Goal: Information Seeking & Learning: Check status

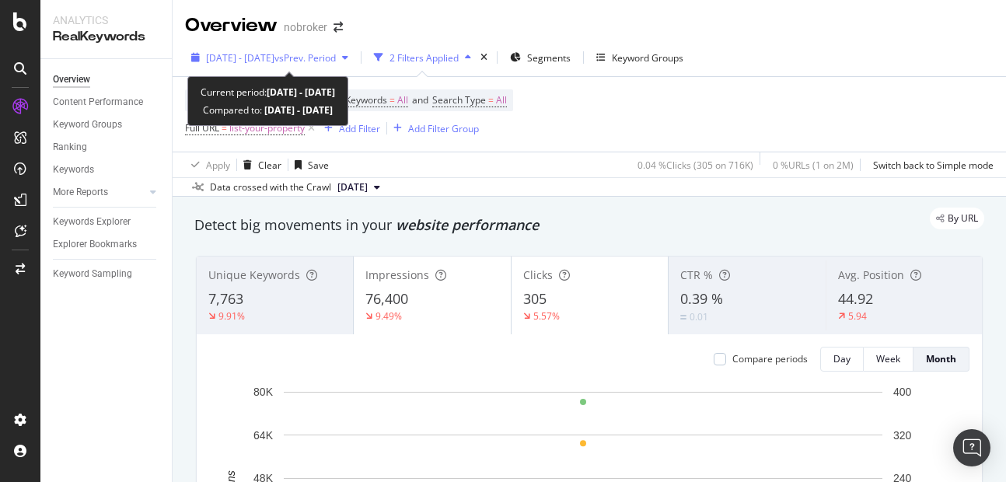
click at [274, 51] on span "[DATE] - [DATE]" at bounding box center [240, 57] width 68 height 13
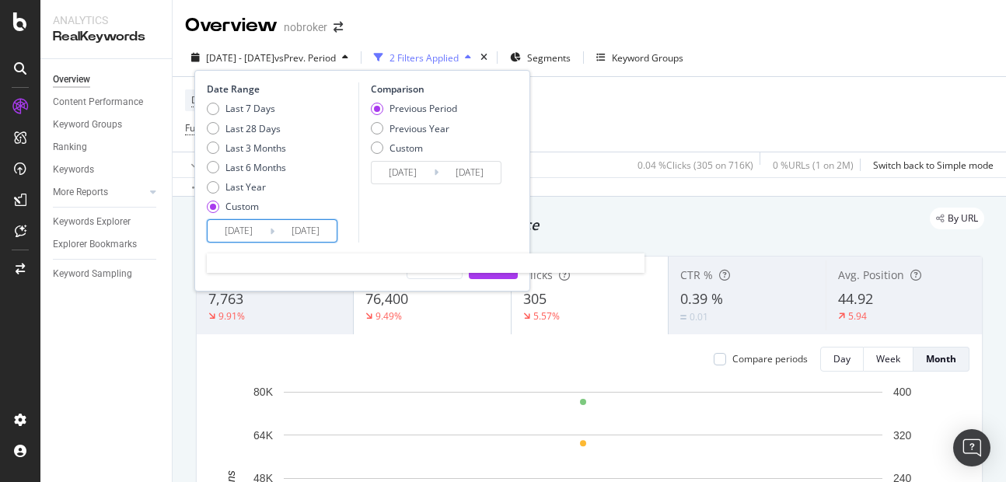
click at [309, 226] on input "[DATE]" at bounding box center [305, 231] width 62 height 22
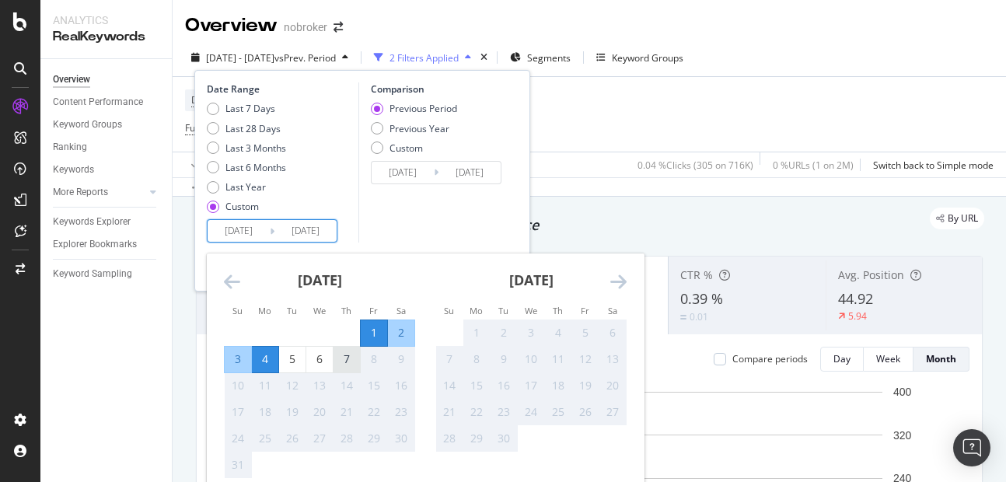
click at [339, 358] on div "7" at bounding box center [346, 359] width 26 height 16
type input "[DATE]"
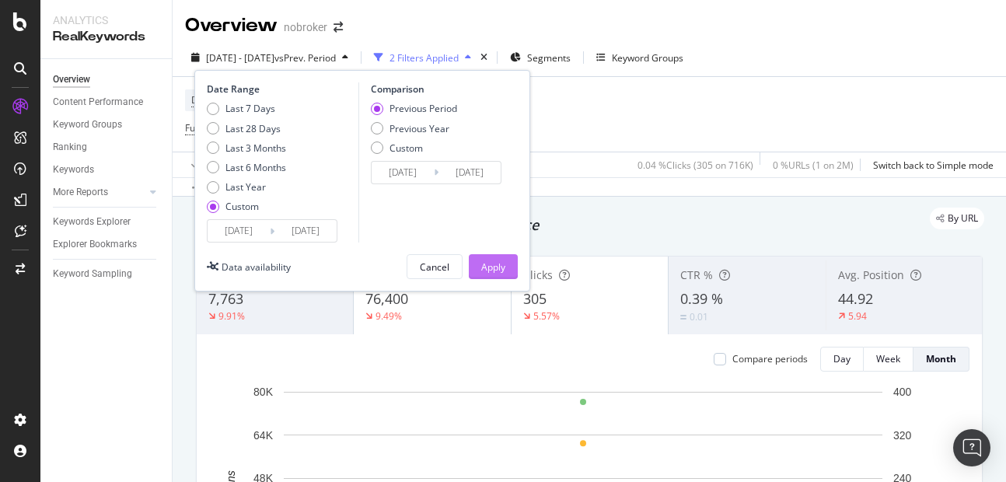
click at [485, 266] on div "Apply" at bounding box center [493, 266] width 24 height 13
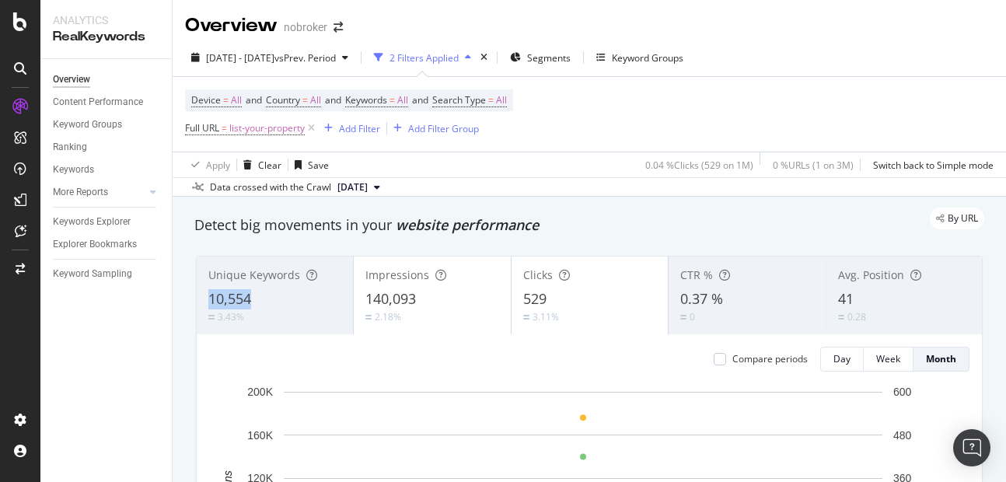
copy span "10,554"
drag, startPoint x: 201, startPoint y: 304, endPoint x: 255, endPoint y: 298, distance: 54.0
click at [255, 298] on div "Unique Keywords 10,554 3.43%" at bounding box center [275, 295] width 156 height 70
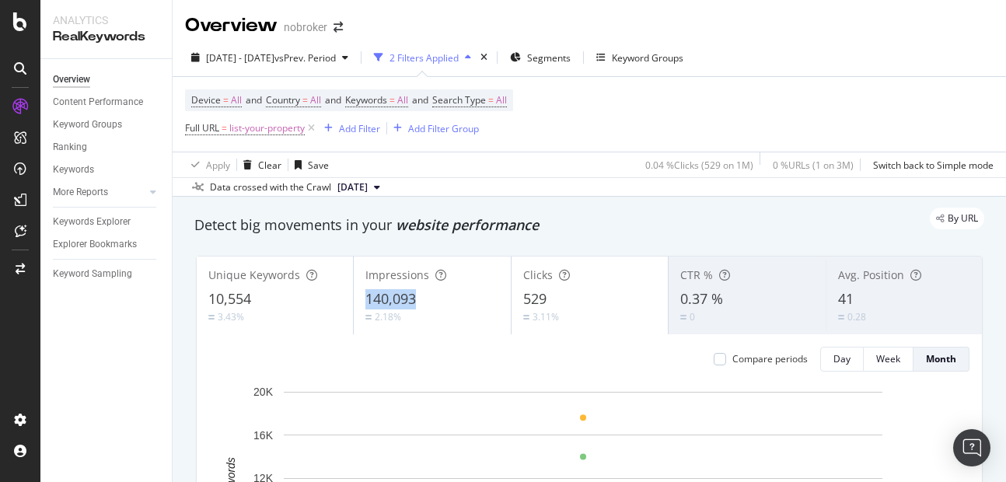
copy span "140,093"
drag, startPoint x: 366, startPoint y: 294, endPoint x: 424, endPoint y: 304, distance: 59.2
click at [424, 304] on div "140,093" at bounding box center [431, 299] width 133 height 20
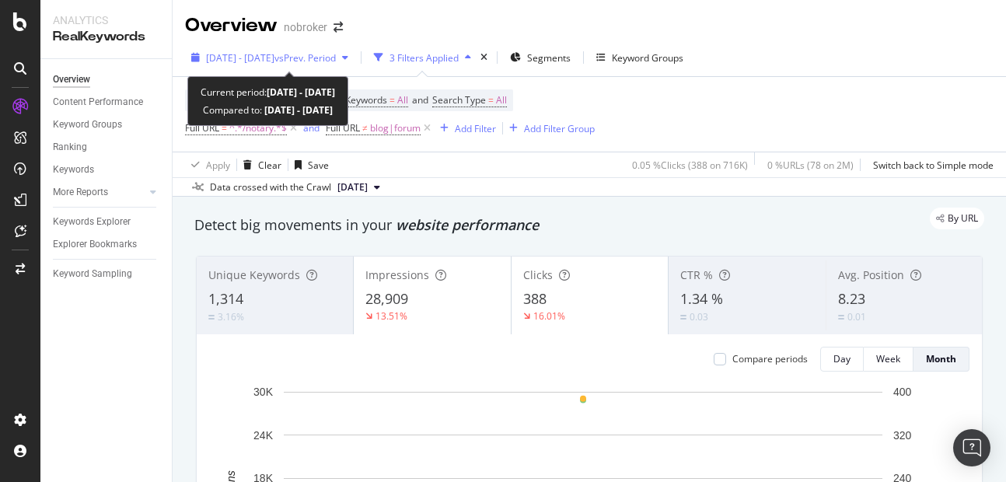
click at [262, 60] on span "[DATE] - [DATE]" at bounding box center [240, 57] width 68 height 13
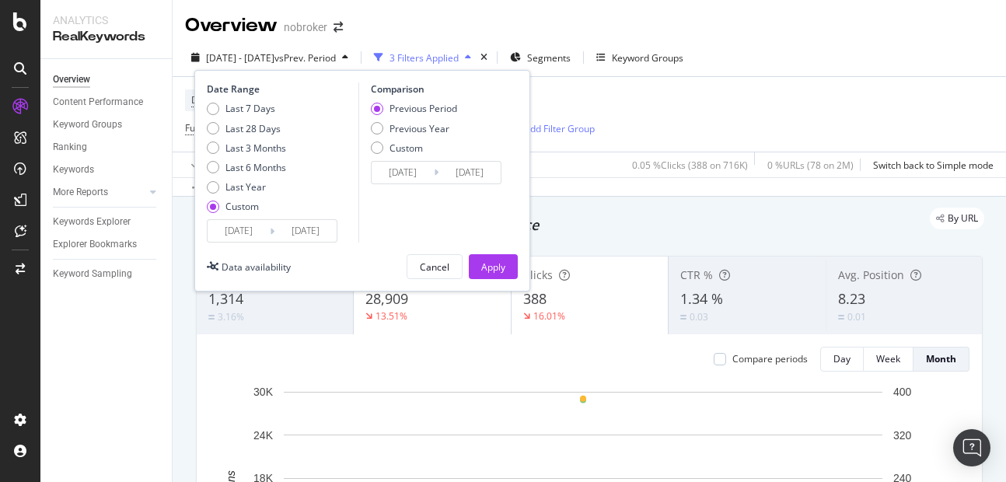
click at [328, 241] on input "[DATE]" at bounding box center [305, 231] width 62 height 22
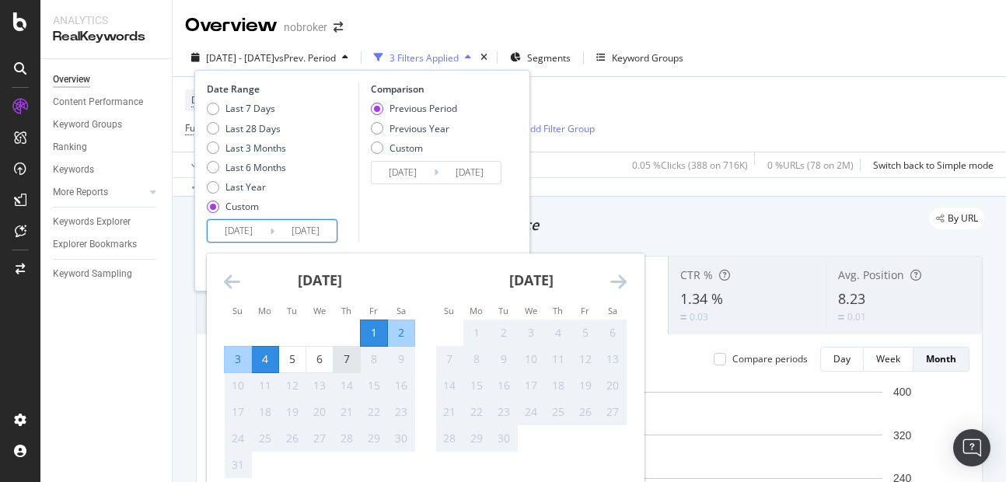
click at [348, 358] on div "7" at bounding box center [346, 359] width 26 height 16
type input "[DATE]"
type input "2025/07/25"
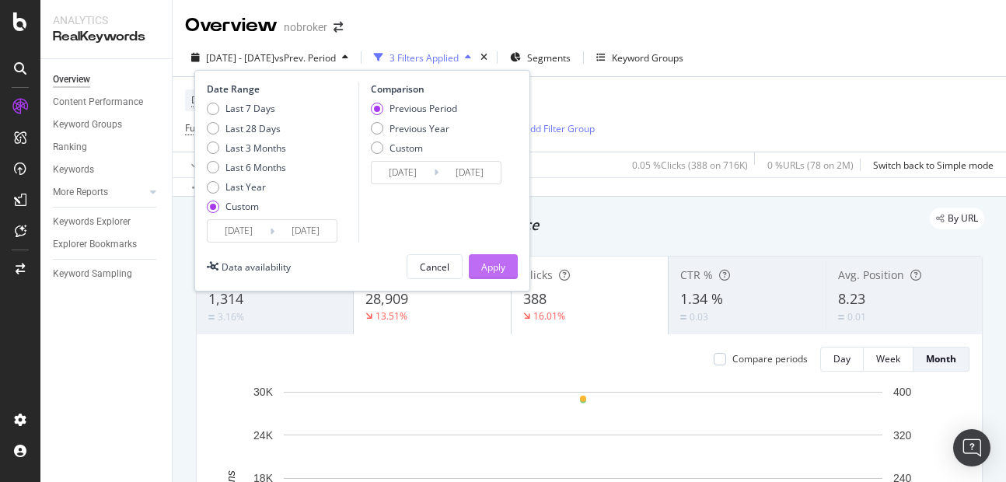
click at [477, 273] on button "Apply" at bounding box center [493, 266] width 49 height 25
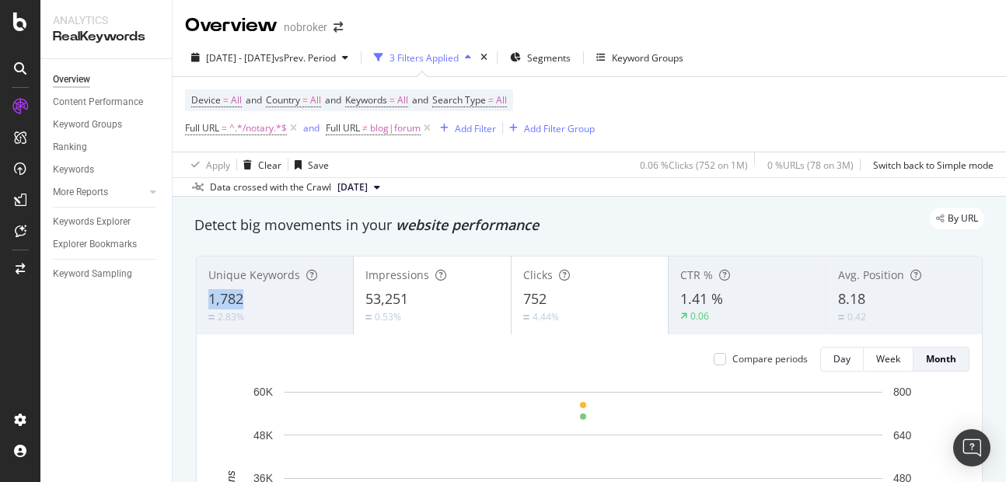
copy span "1,782"
drag, startPoint x: 209, startPoint y: 297, endPoint x: 307, endPoint y: 306, distance: 98.3
click at [307, 306] on div "1,782" at bounding box center [274, 299] width 133 height 20
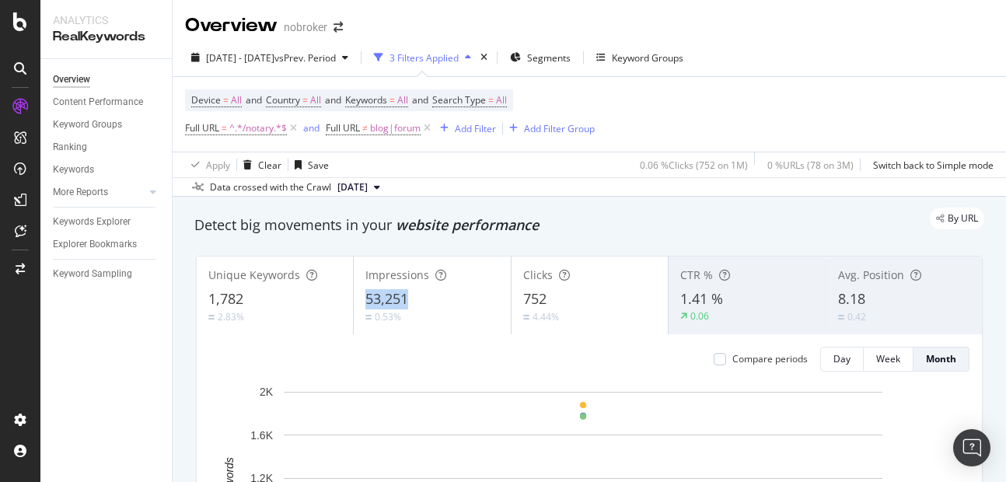
copy span "53,251"
drag, startPoint x: 361, startPoint y: 303, endPoint x: 424, endPoint y: 298, distance: 63.2
click at [424, 298] on div "Impressions 53,251 0.53%" at bounding box center [432, 295] width 156 height 70
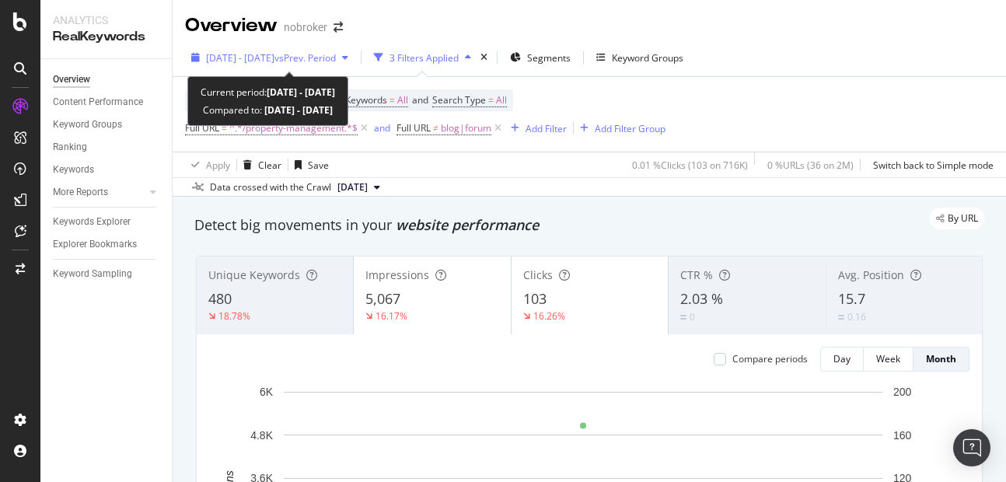
click at [274, 53] on span "[DATE] - [DATE]" at bounding box center [240, 57] width 68 height 13
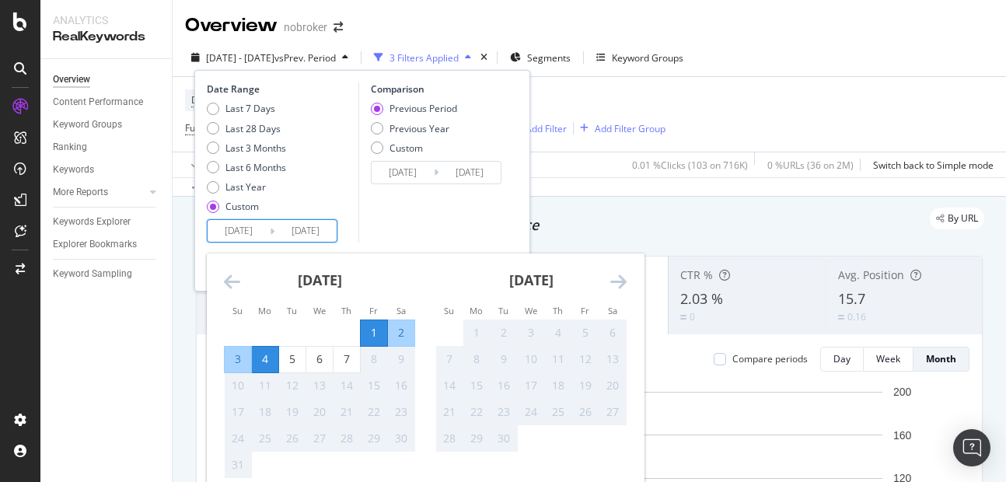
click at [316, 231] on input "[DATE]" at bounding box center [305, 231] width 62 height 22
click at [344, 350] on div "7" at bounding box center [346, 360] width 26 height 26
type input "[DATE]"
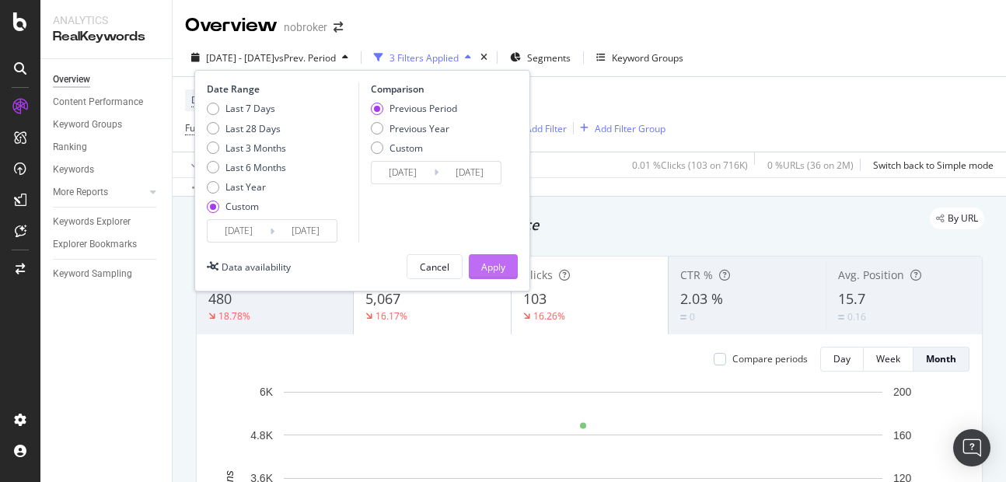
click at [491, 257] on div "Apply" at bounding box center [493, 266] width 24 height 23
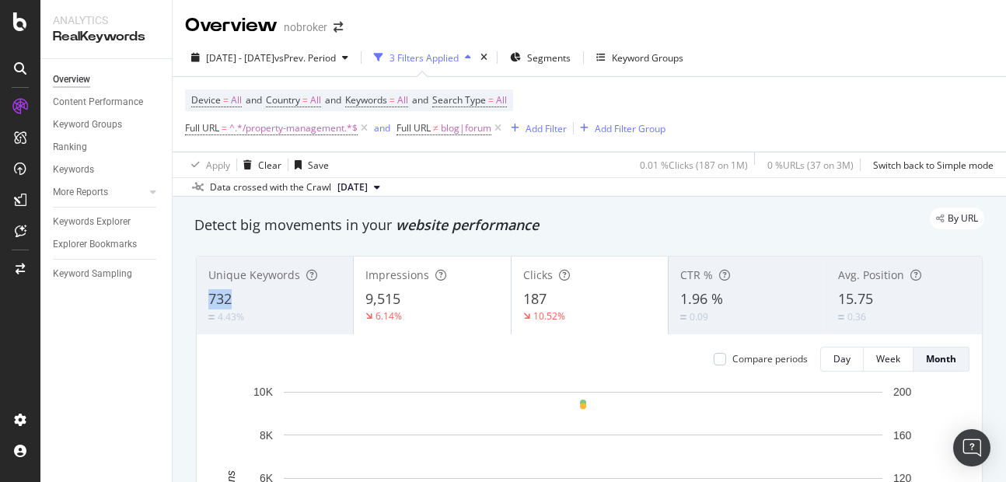
copy span "732"
drag, startPoint x: 201, startPoint y: 288, endPoint x: 264, endPoint y: 293, distance: 64.0
click at [264, 293] on div "Unique Keywords 732 4.43%" at bounding box center [275, 295] width 156 height 70
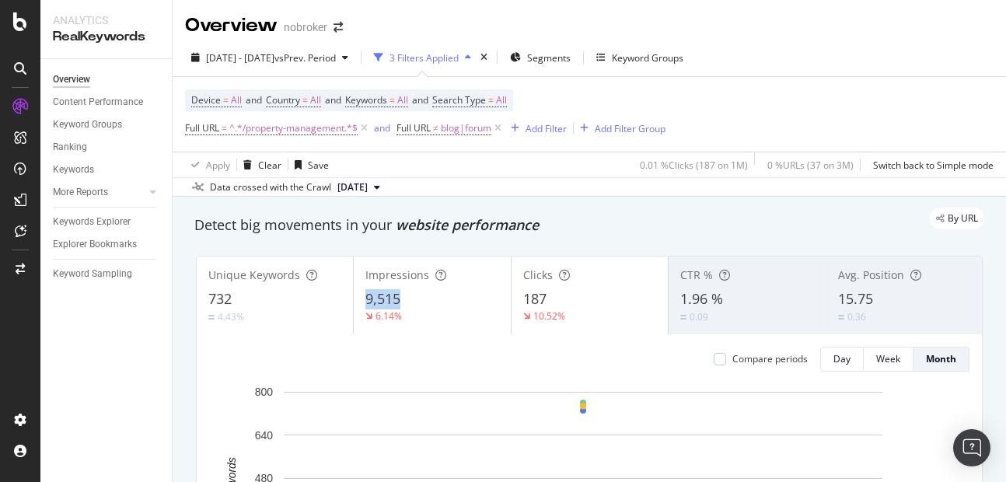
copy span "9,515"
drag, startPoint x: 365, startPoint y: 291, endPoint x: 407, endPoint y: 298, distance: 43.3
click at [407, 298] on div "9,515" at bounding box center [431, 299] width 133 height 20
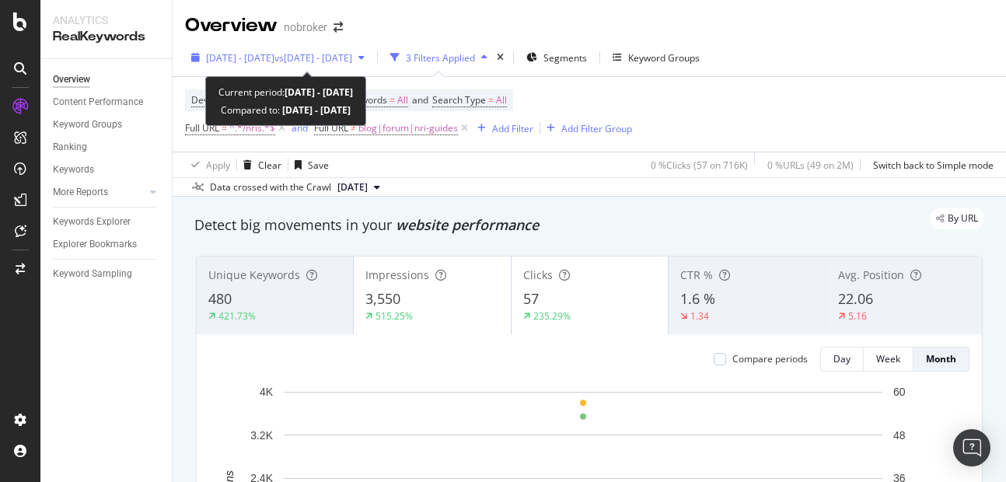
click at [250, 61] on span "[DATE] - [DATE]" at bounding box center [240, 57] width 68 height 13
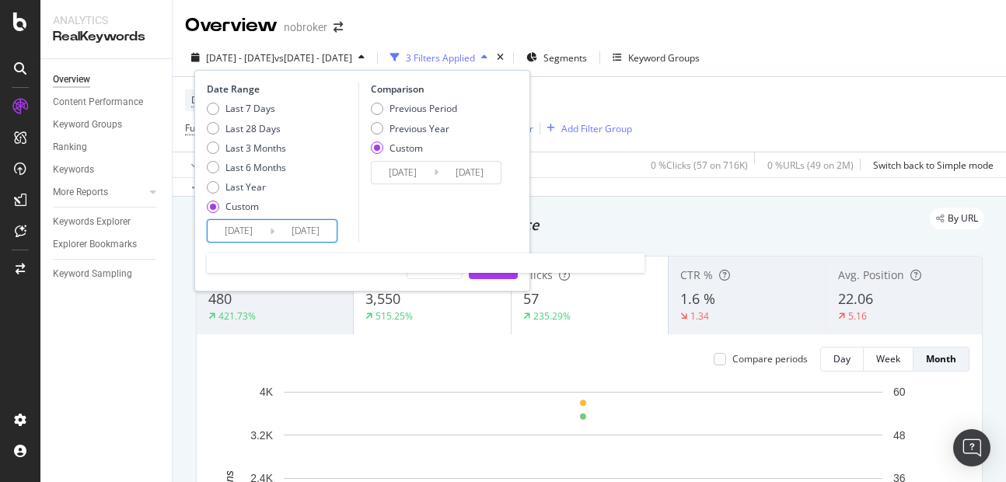
click at [293, 232] on input "[DATE]" at bounding box center [305, 231] width 62 height 22
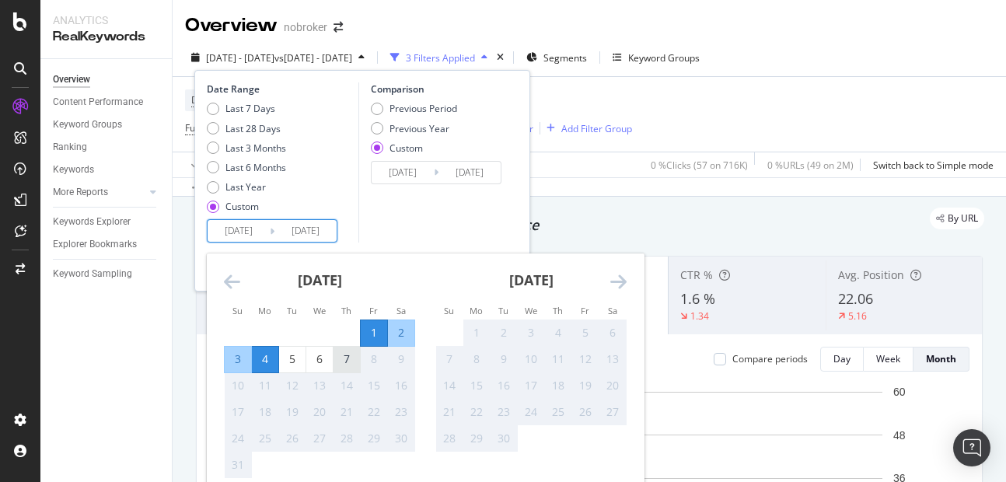
click at [340, 366] on div "7" at bounding box center [346, 359] width 26 height 16
type input "[DATE]"
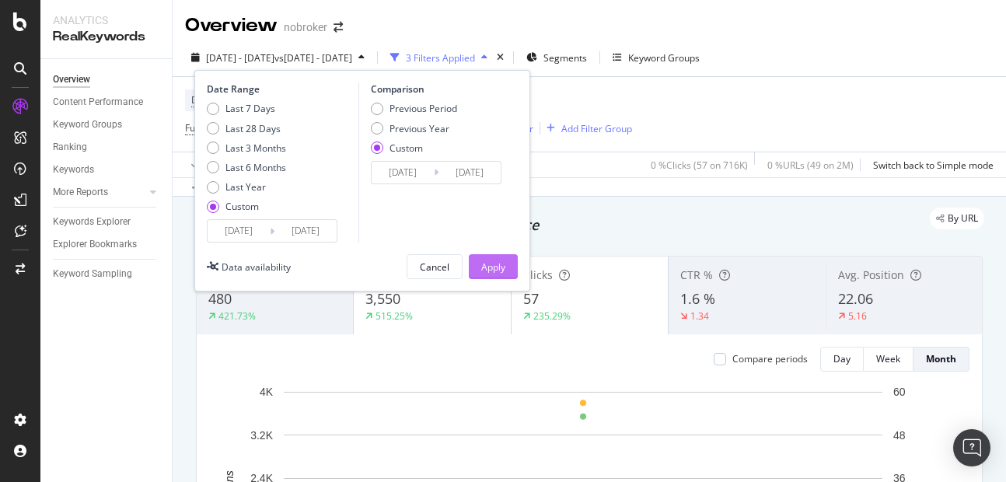
click at [484, 270] on div "Apply" at bounding box center [493, 266] width 24 height 13
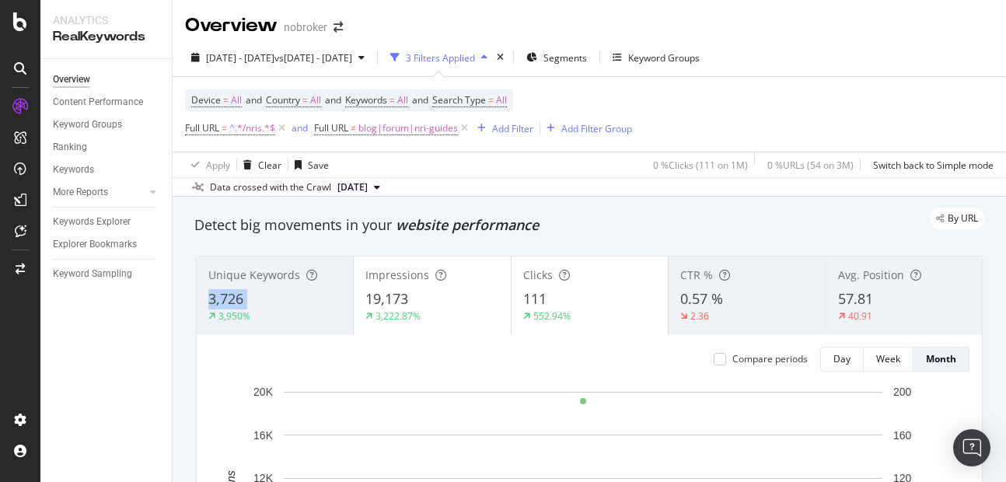
copy div "3,726"
drag, startPoint x: 201, startPoint y: 303, endPoint x: 264, endPoint y: 309, distance: 62.5
click at [264, 309] on div "Unique Keywords 3,726 3,950%" at bounding box center [275, 295] width 156 height 70
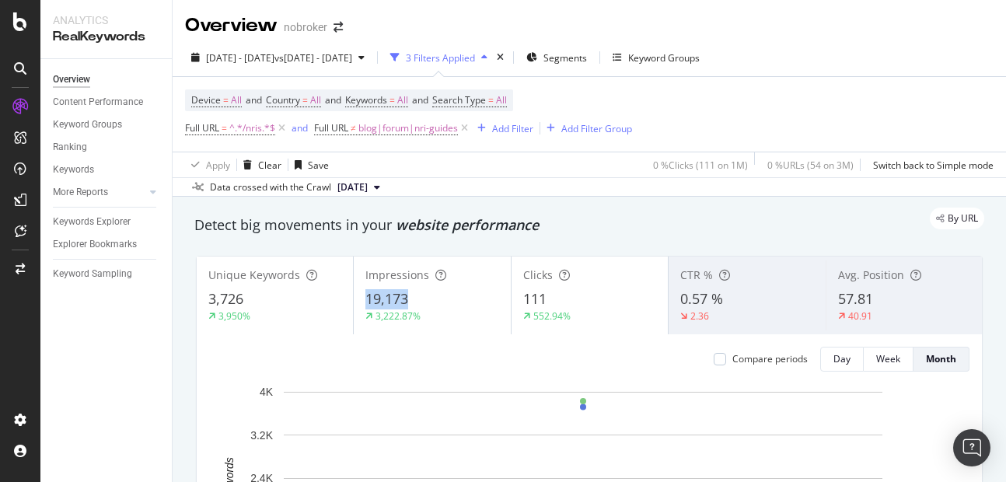
copy span "19,173"
drag, startPoint x: 357, startPoint y: 299, endPoint x: 417, endPoint y: 306, distance: 60.4
click at [417, 306] on div "Impressions 19,173 3,222.87%" at bounding box center [432, 295] width 156 height 70
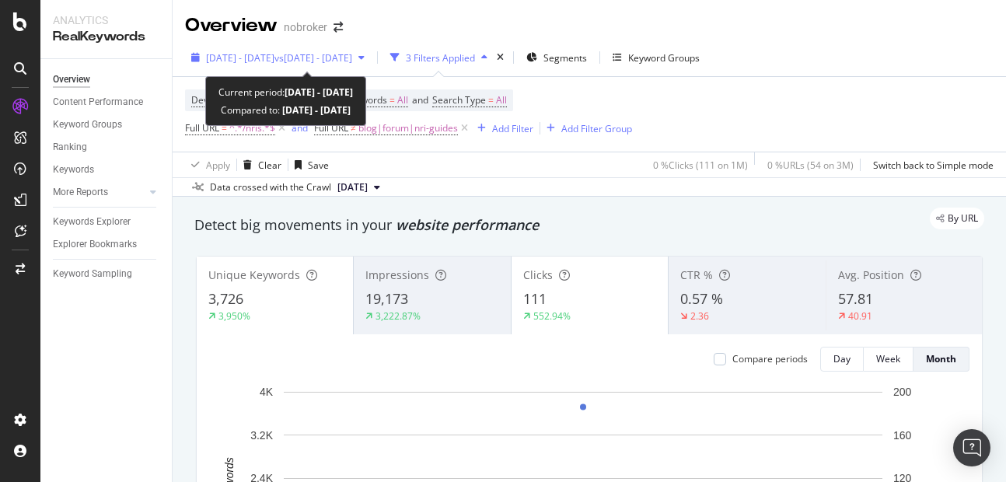
click at [274, 64] on span "[DATE] - [DATE]" at bounding box center [240, 57] width 68 height 13
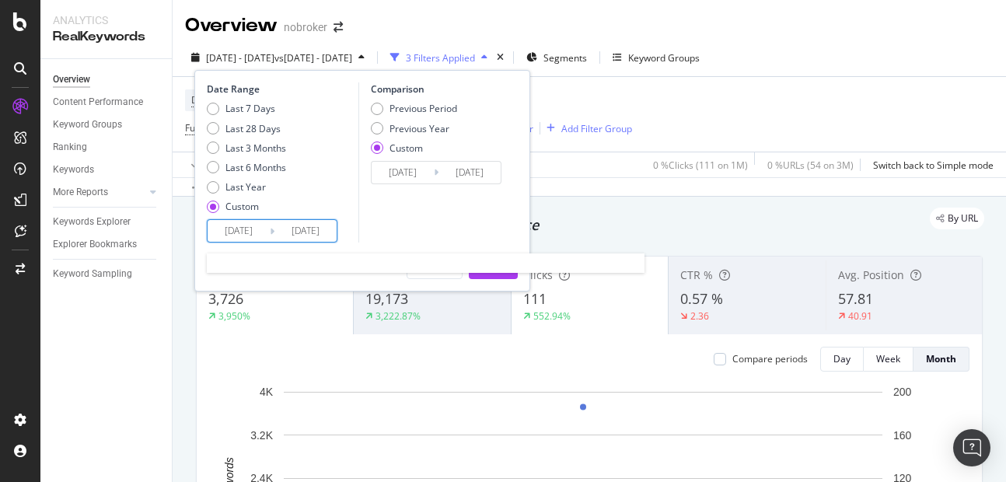
click at [308, 230] on input "[DATE]" at bounding box center [305, 231] width 62 height 22
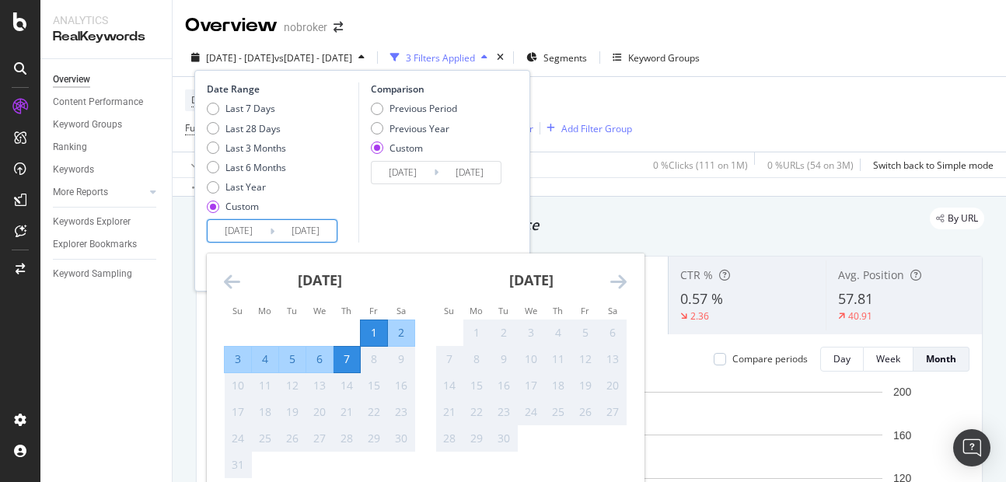
click at [351, 372] on div "7" at bounding box center [346, 360] width 26 height 26
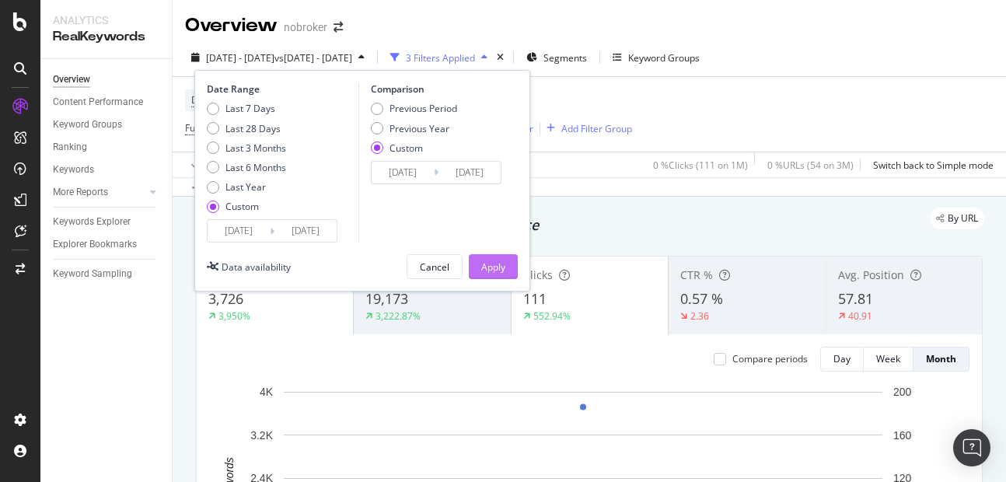
click at [498, 270] on div "Apply" at bounding box center [493, 266] width 24 height 13
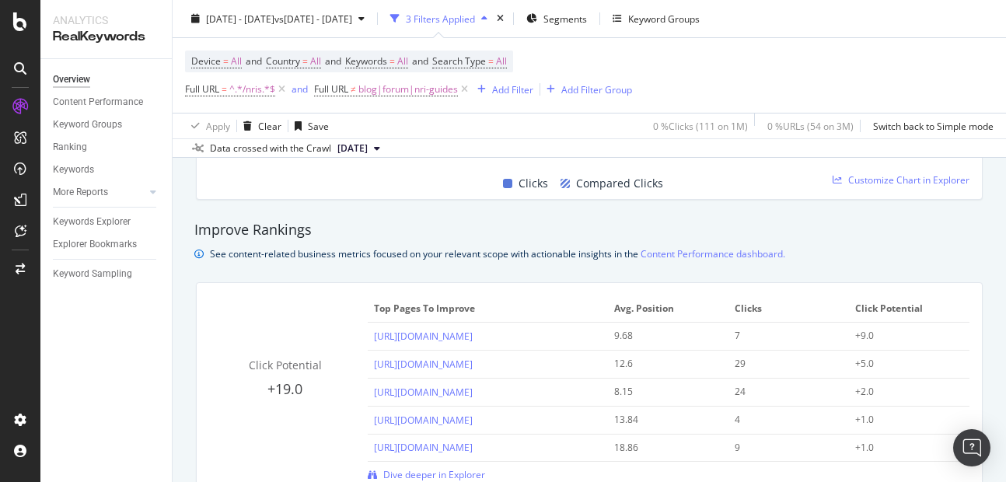
scroll to position [1088, 0]
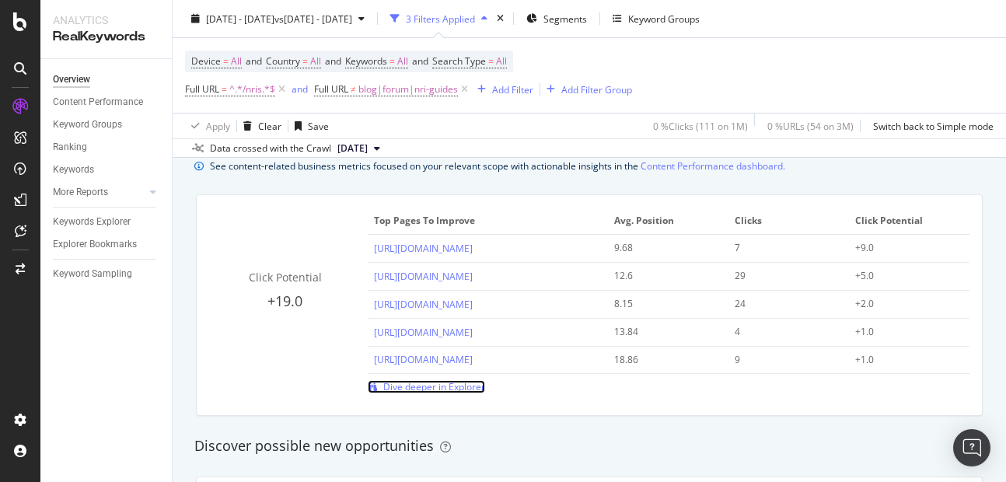
click at [468, 383] on span "Dive deeper in Explorer" at bounding box center [434, 386] width 102 height 13
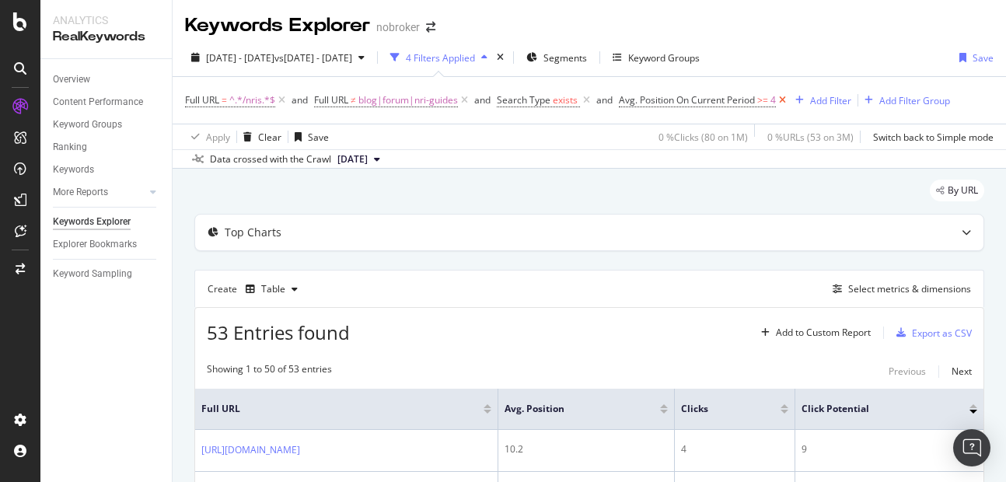
click at [786, 100] on icon at bounding box center [782, 101] width 13 height 16
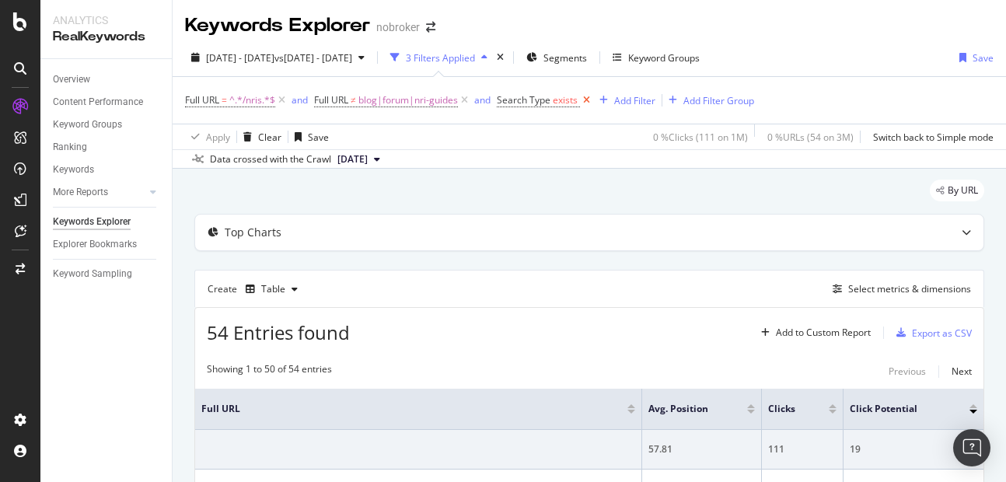
click at [585, 103] on icon at bounding box center [586, 101] width 13 height 16
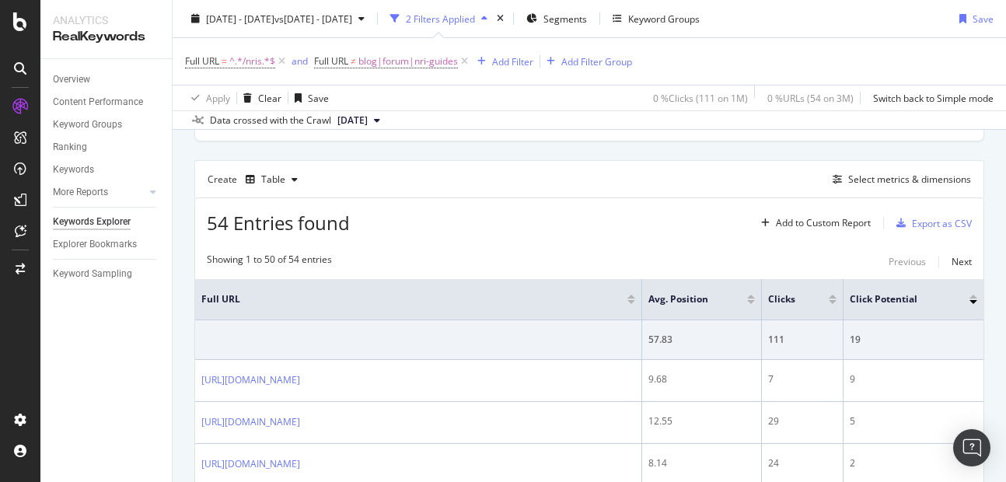
scroll to position [117, 0]
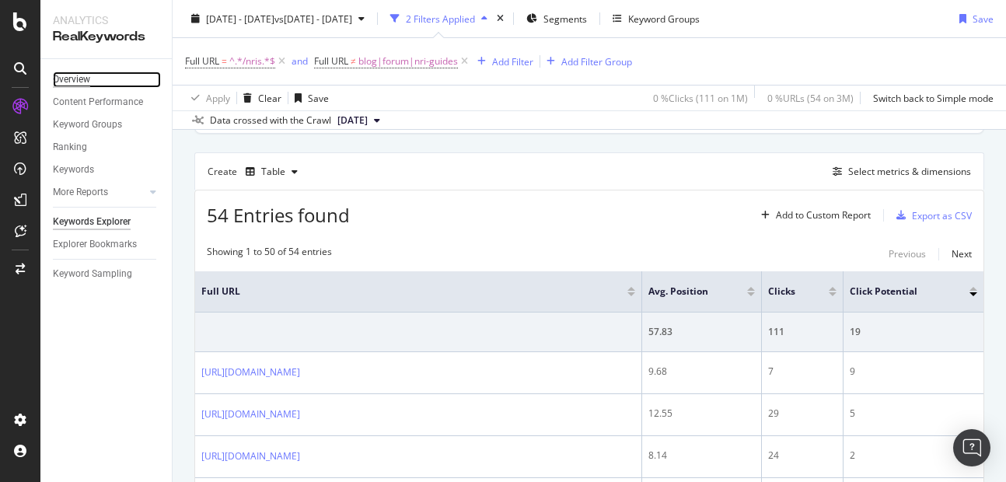
click at [75, 81] on div "Overview" at bounding box center [71, 80] width 37 height 16
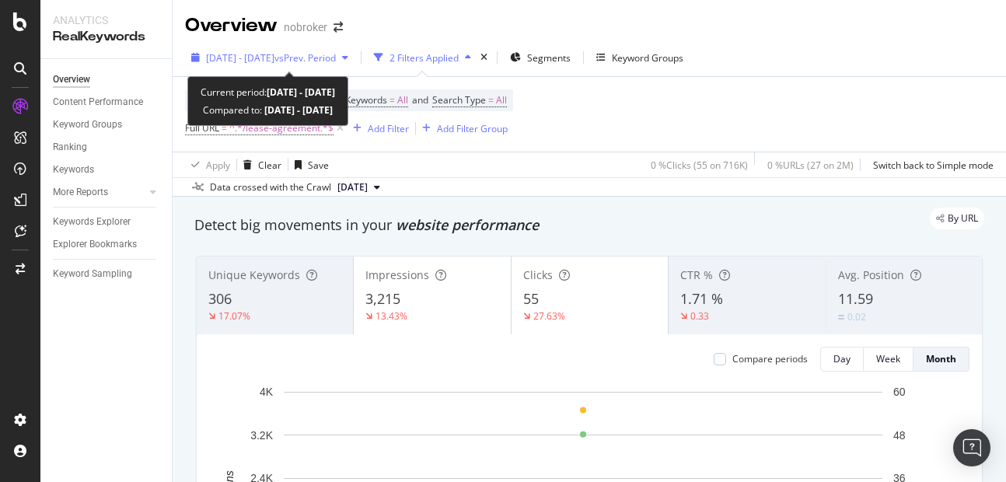
click at [272, 60] on span "[DATE] - [DATE]" at bounding box center [240, 57] width 68 height 13
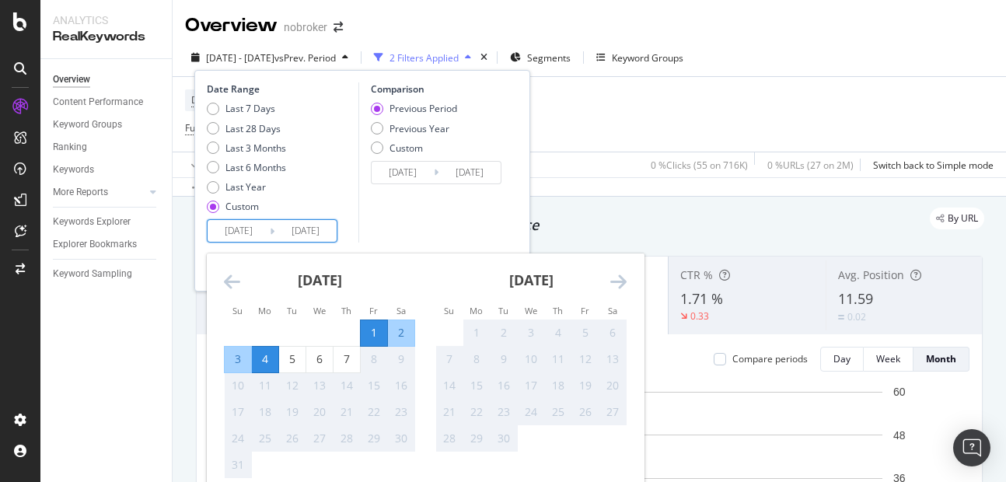
click at [301, 228] on input "[DATE]" at bounding box center [305, 231] width 62 height 22
click at [344, 367] on div "7" at bounding box center [346, 359] width 26 height 16
type input "[DATE]"
type input "2025/07/25"
click at [319, 232] on input "[DATE]" at bounding box center [305, 231] width 62 height 22
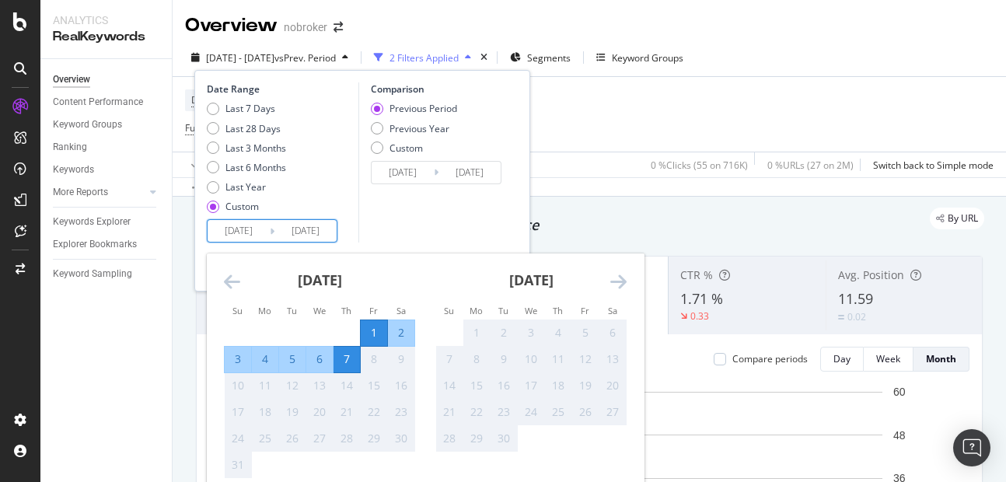
click at [408, 232] on div "Comparison Previous Period Previous Year Custom 2025/07/25 Navigate forward to …" at bounding box center [432, 162] width 148 height 160
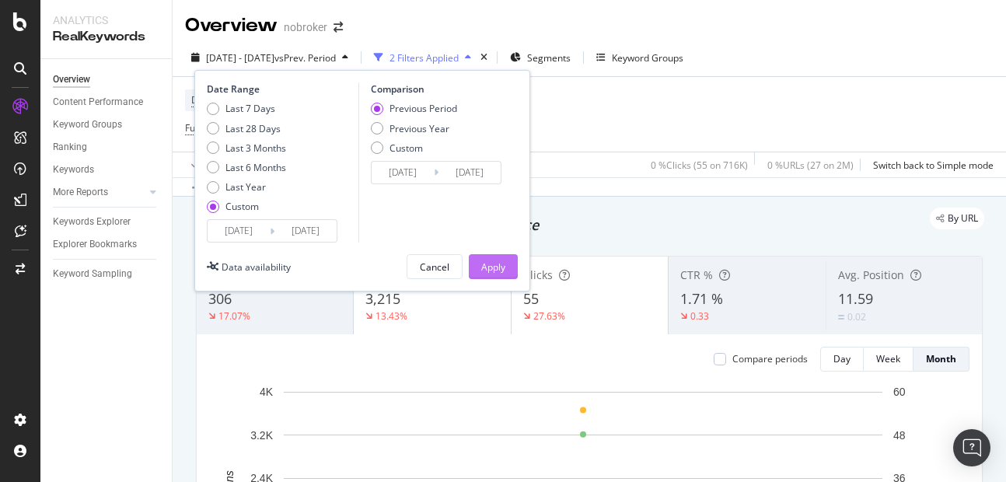
click at [487, 276] on div "Apply" at bounding box center [493, 266] width 24 height 23
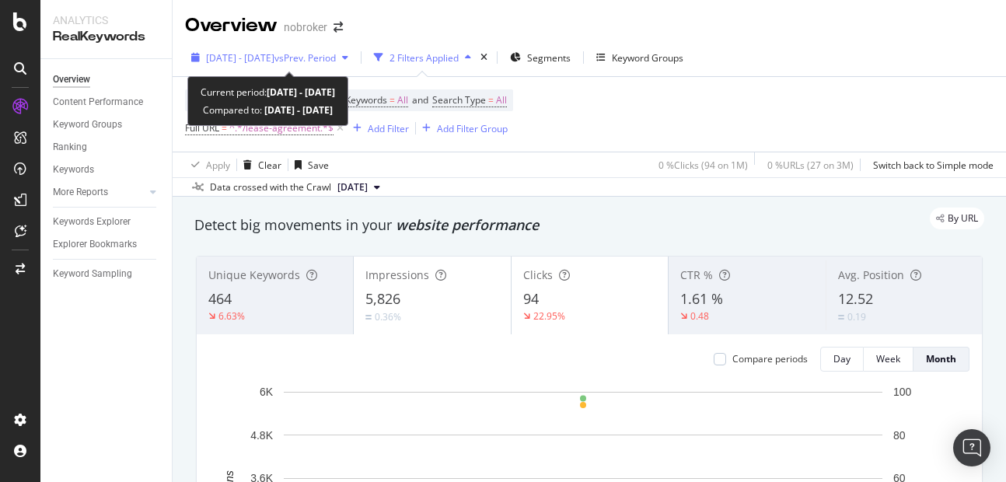
click at [310, 70] on button "2025 Aug. 1st - Aug. 7th vs Prev. Period" at bounding box center [269, 57] width 169 height 25
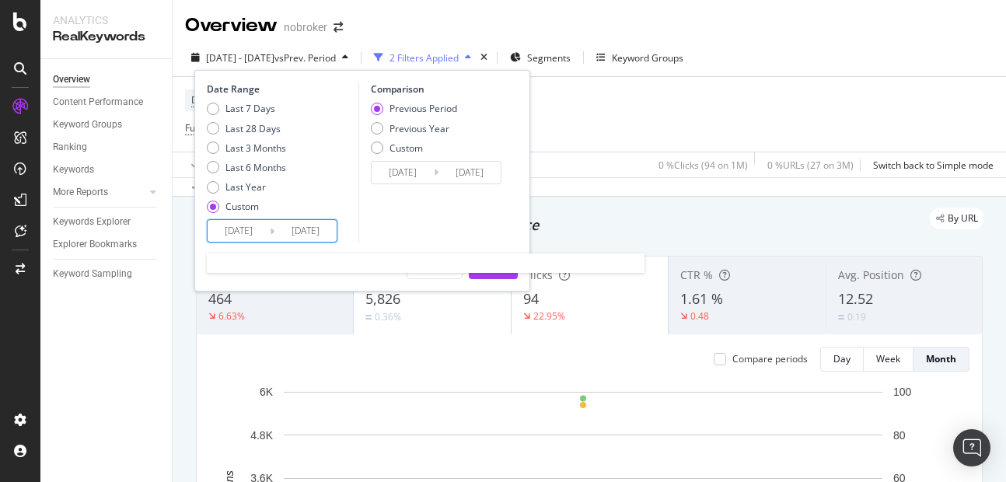
click at [314, 228] on input "2025/08/07" at bounding box center [305, 231] width 62 height 22
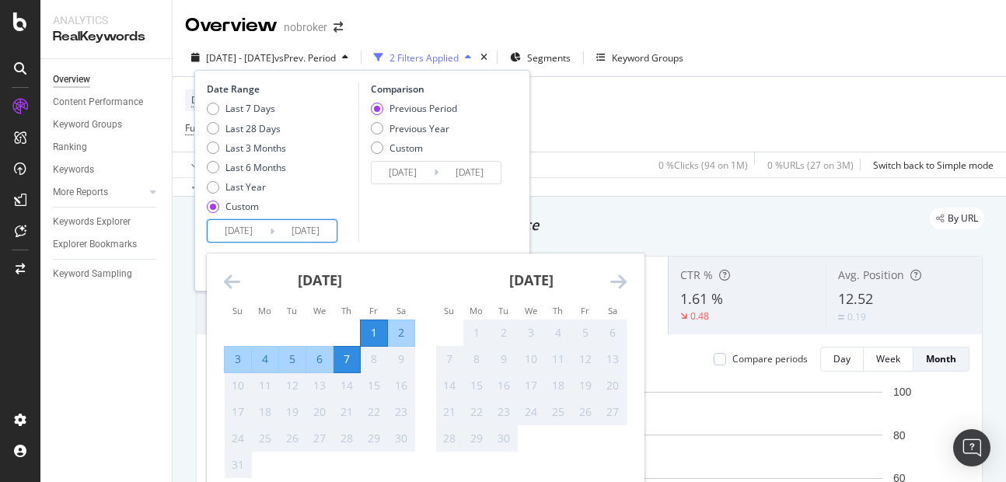
click at [439, 226] on div "Comparison Previous Period Previous Year Custom 2025/07/25 Navigate forward to …" at bounding box center [432, 162] width 148 height 160
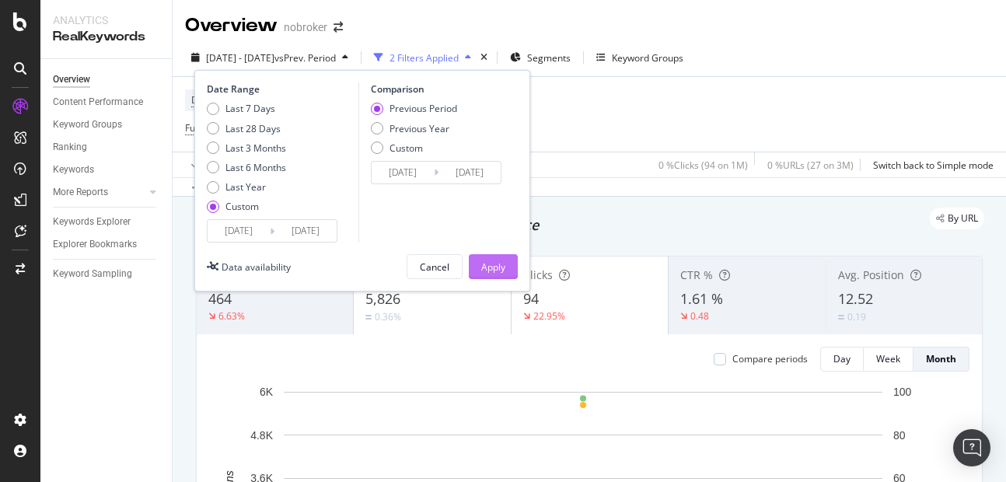
click at [489, 264] on div "Apply" at bounding box center [493, 266] width 24 height 13
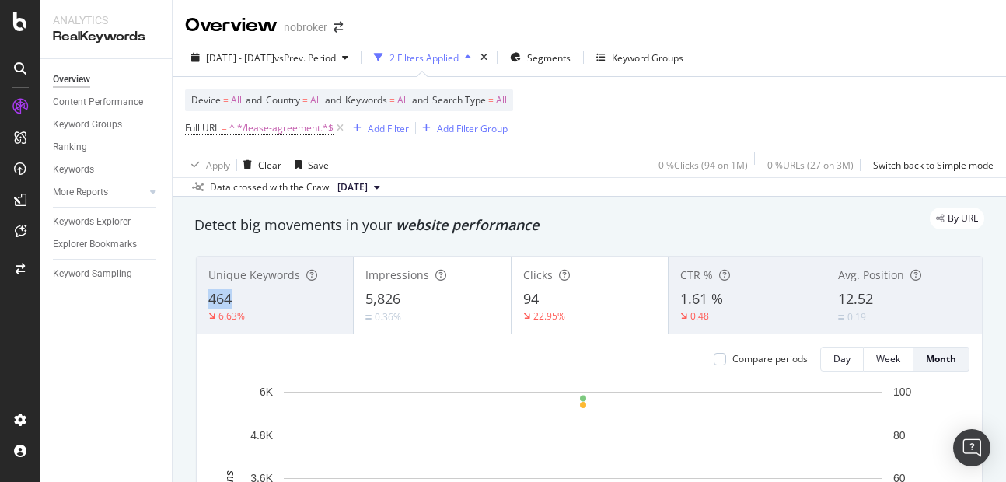
copy span "464"
drag, startPoint x: 206, startPoint y: 296, endPoint x: 252, endPoint y: 304, distance: 46.5
click at [252, 304] on div "Unique Keywords 464 6.63%" at bounding box center [275, 295] width 156 height 70
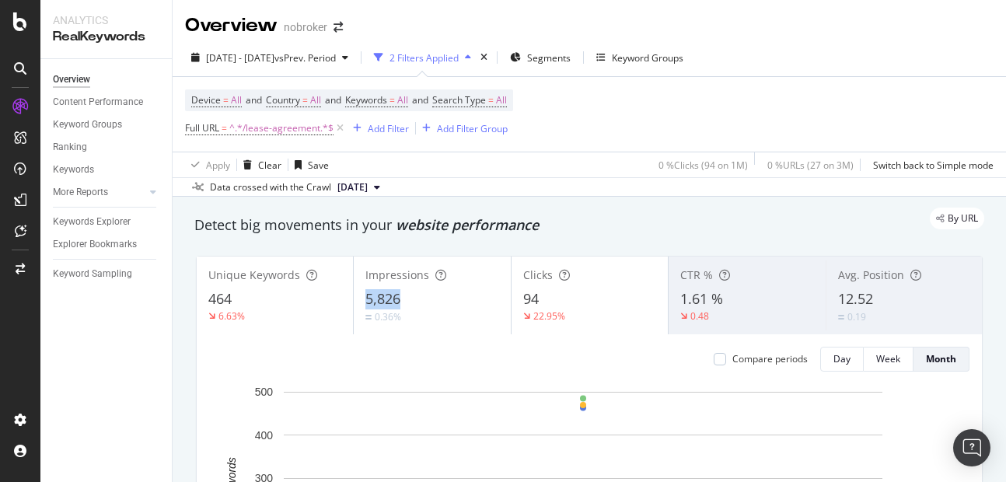
copy span "5,826"
drag, startPoint x: 358, startPoint y: 294, endPoint x: 411, endPoint y: 301, distance: 54.1
click at [411, 301] on div "Impressions 5,826 0.36%" at bounding box center [432, 295] width 156 height 70
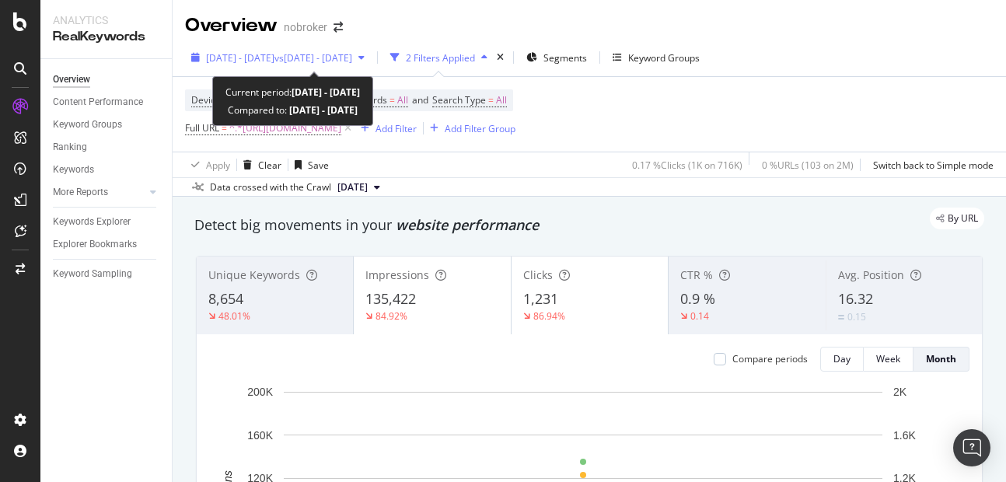
click at [274, 58] on span "[DATE] - [DATE]" at bounding box center [240, 57] width 68 height 13
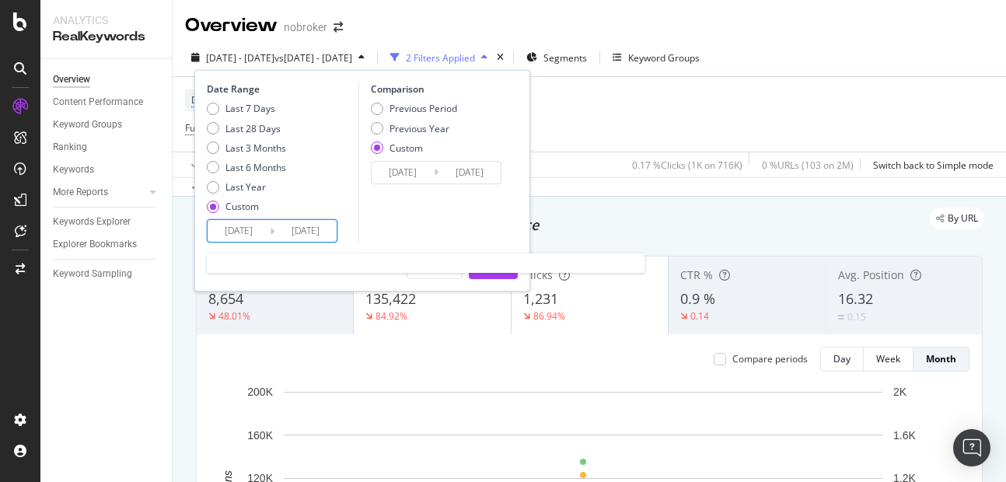
click at [327, 228] on input "[DATE]" at bounding box center [305, 231] width 62 height 22
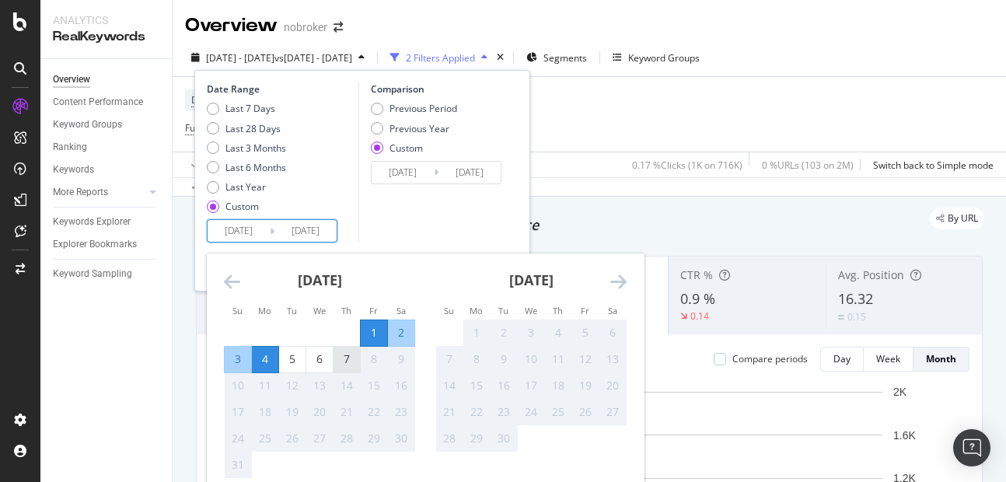
click at [345, 354] on div "7" at bounding box center [346, 359] width 26 height 16
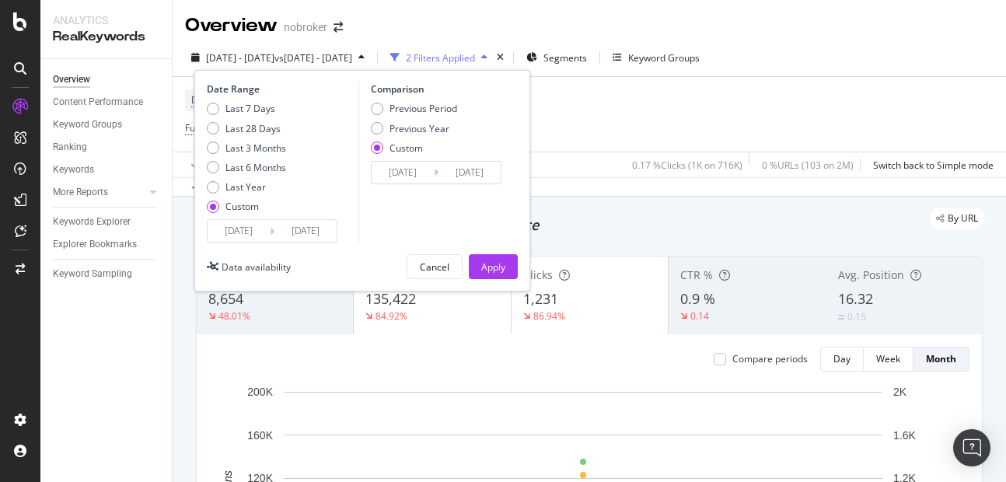
type input "[DATE]"
click at [492, 263] on div "Apply" at bounding box center [493, 266] width 24 height 13
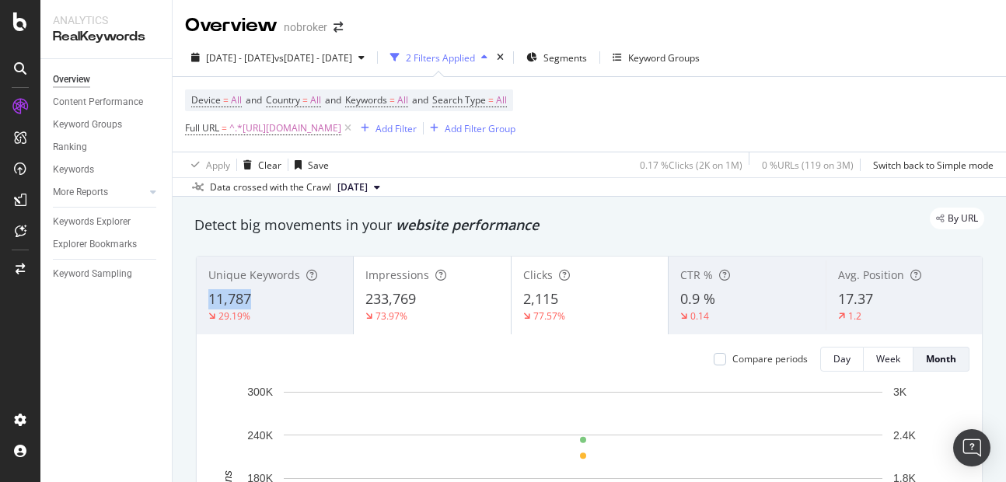
copy span "11,787"
drag, startPoint x: 204, startPoint y: 299, endPoint x: 267, endPoint y: 302, distance: 62.3
click at [267, 302] on div "Unique Keywords 11,787 29.19%" at bounding box center [275, 295] width 156 height 70
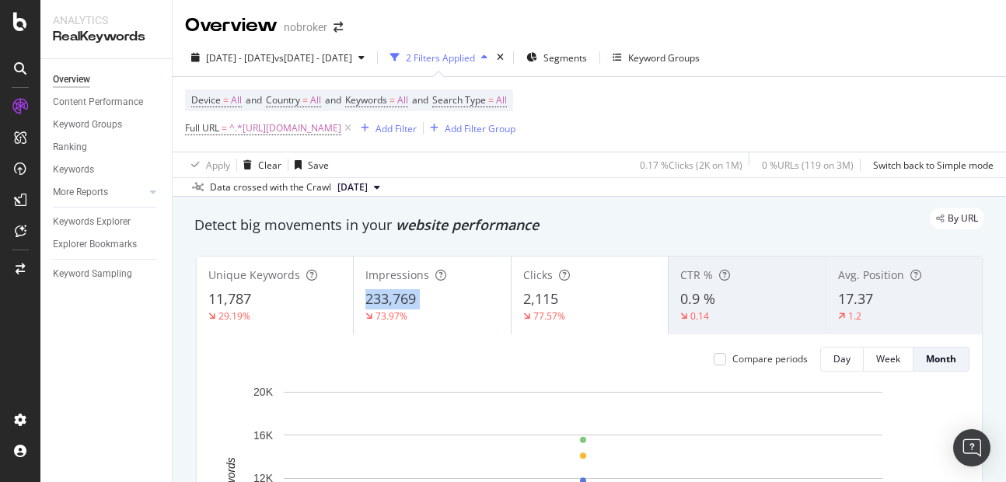
copy div "233,769"
drag, startPoint x: 361, startPoint y: 296, endPoint x: 426, endPoint y: 309, distance: 66.6
click at [426, 309] on div "Impressions 233,769 73.97%" at bounding box center [432, 295] width 156 height 70
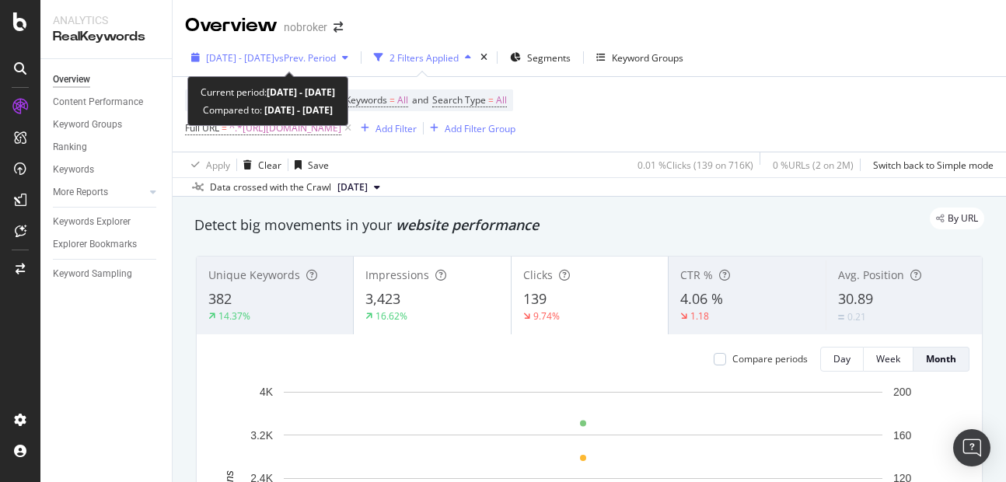
click at [274, 57] on span "[DATE] - [DATE]" at bounding box center [240, 57] width 68 height 13
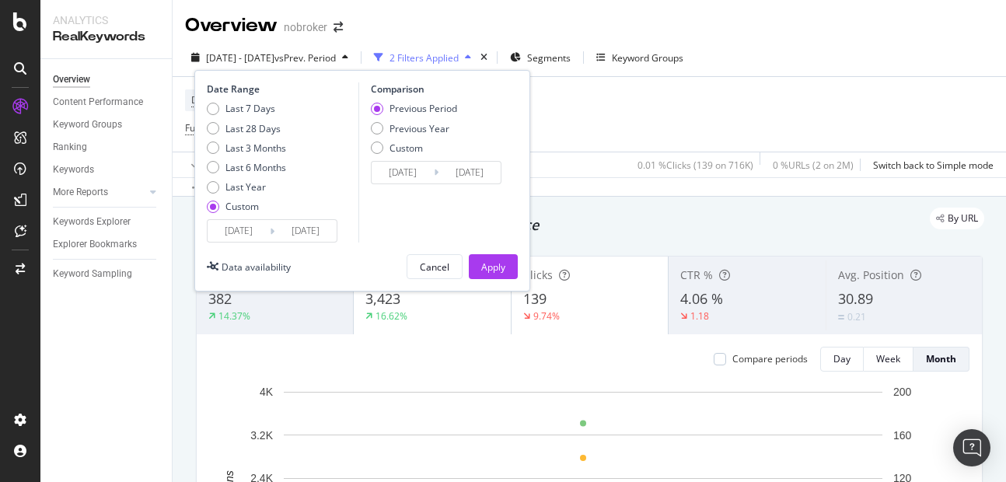
click at [319, 237] on input "[DATE]" at bounding box center [305, 231] width 62 height 22
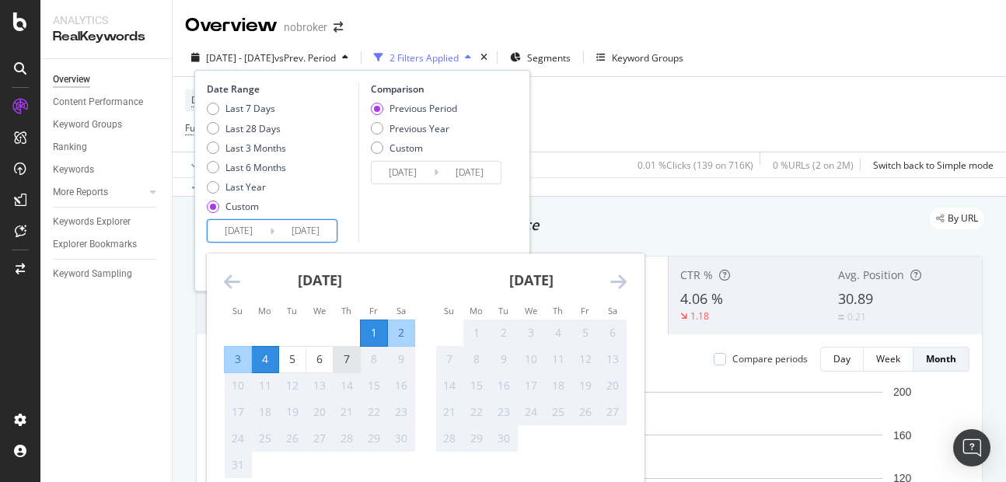
click at [350, 364] on div "7" at bounding box center [346, 359] width 26 height 16
type input "[DATE]"
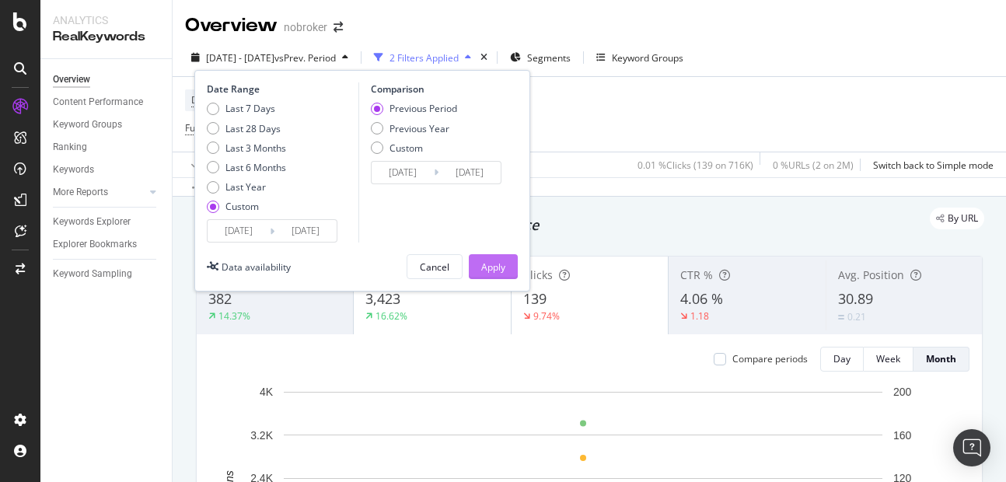
click at [492, 262] on div "Apply" at bounding box center [493, 266] width 24 height 13
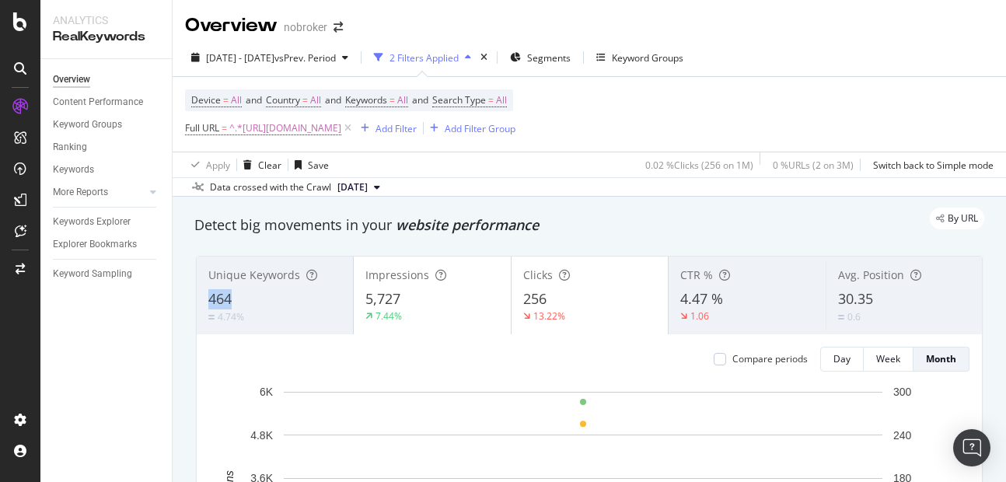
copy span "464"
drag, startPoint x: 209, startPoint y: 294, endPoint x: 260, endPoint y: 306, distance: 52.8
click at [260, 306] on div "464" at bounding box center [274, 299] width 133 height 20
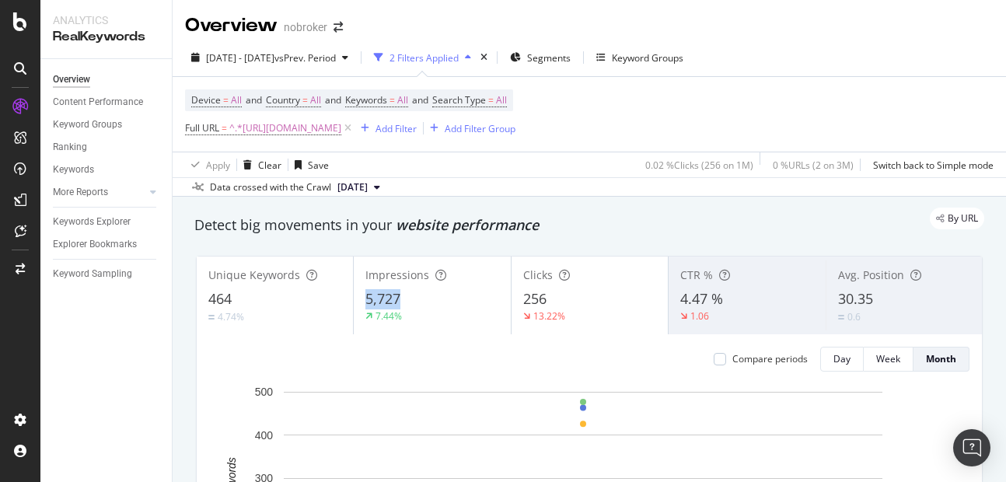
copy span "5,727"
drag, startPoint x: 355, startPoint y: 299, endPoint x: 424, endPoint y: 300, distance: 69.2
click at [424, 300] on div "Impressions 5,727 7.44%" at bounding box center [432, 295] width 156 height 70
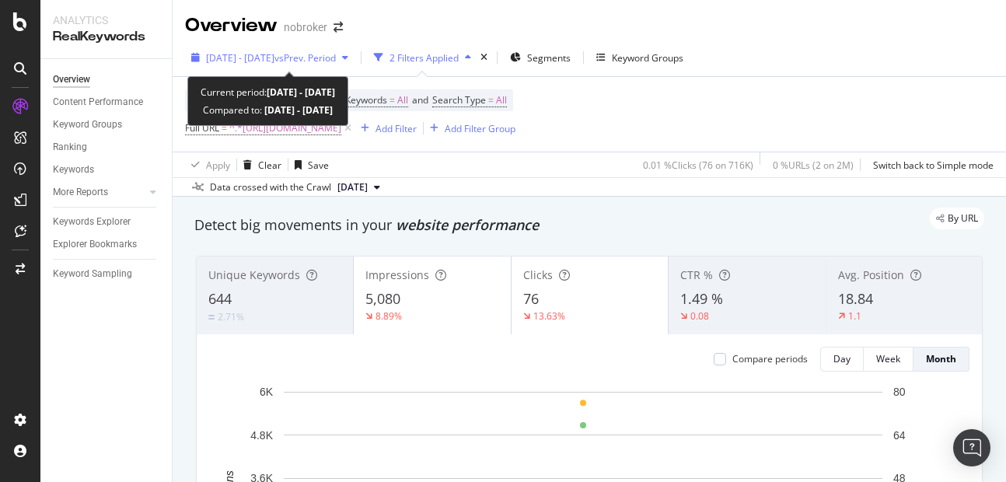
click at [313, 61] on span "vs Prev. Period" at bounding box center [304, 57] width 61 height 13
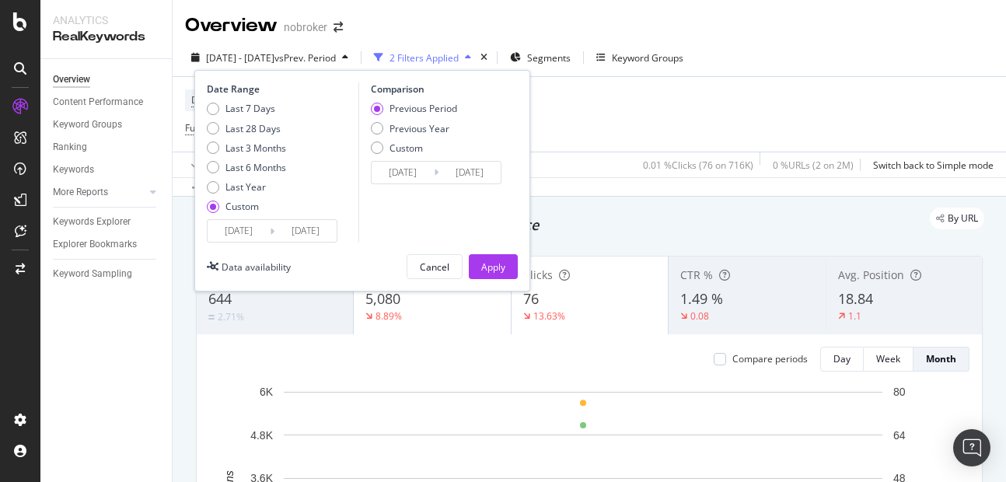
click at [324, 248] on div "Date Range Last 7 Days Last 28 Days Last 3 Months Last 6 Months Last Year Custo…" at bounding box center [362, 181] width 336 height 222
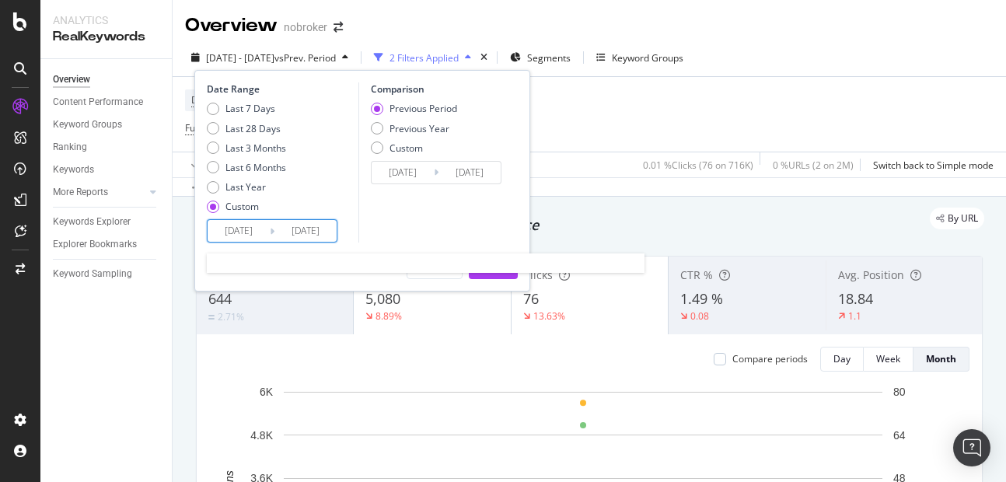
click at [320, 239] on input "2025/08/04" at bounding box center [305, 231] width 62 height 22
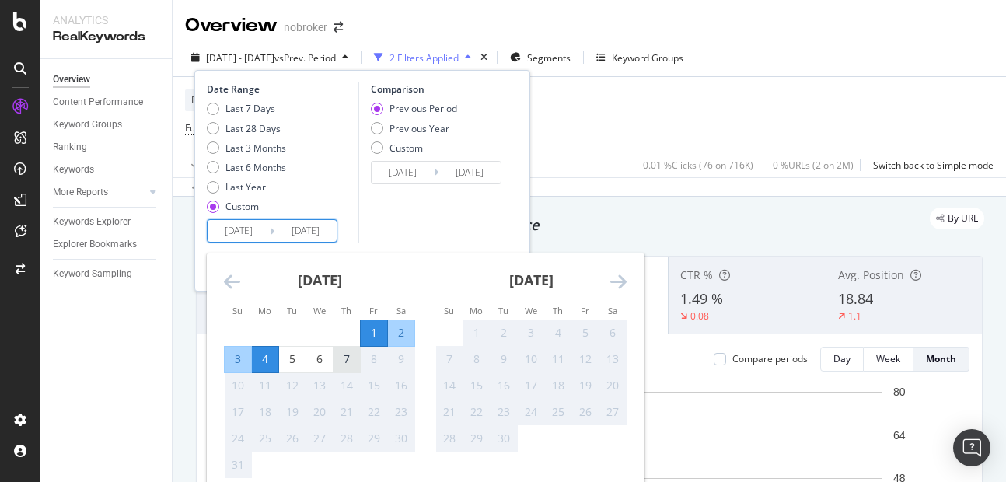
click at [349, 358] on div "7" at bounding box center [346, 359] width 26 height 16
type input "2025/08/07"
type input "2025/07/25"
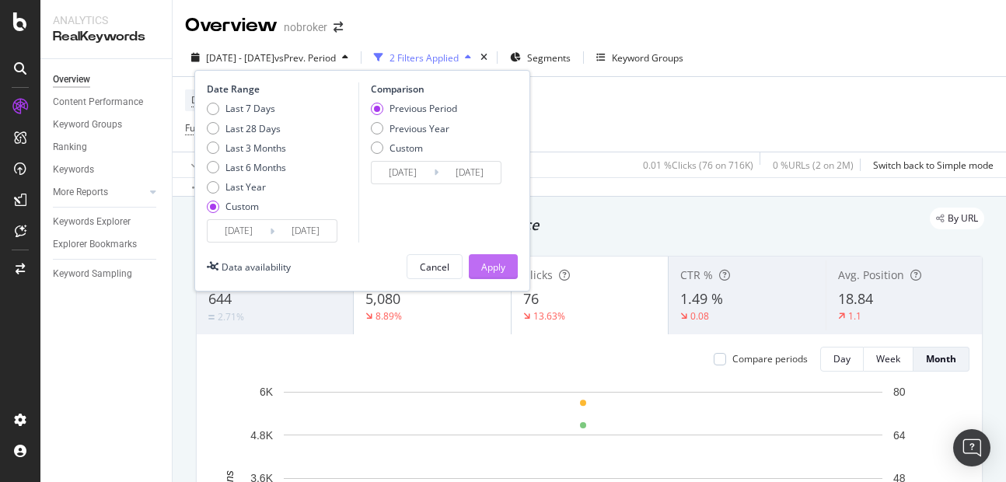
click at [493, 267] on div "Apply" at bounding box center [493, 266] width 24 height 13
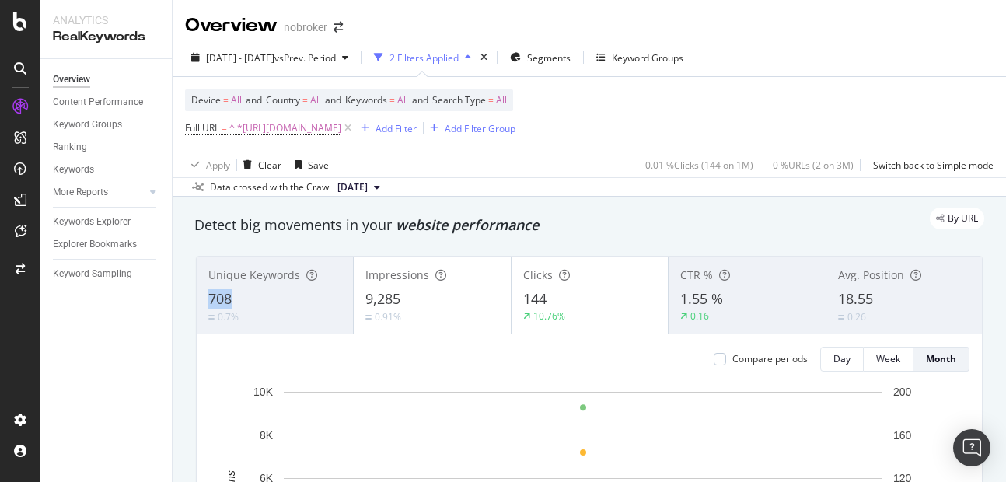
copy span "708"
drag, startPoint x: 205, startPoint y: 299, endPoint x: 290, endPoint y: 304, distance: 84.9
click at [290, 304] on div "Unique Keywords 708 0.7%" at bounding box center [275, 295] width 156 height 70
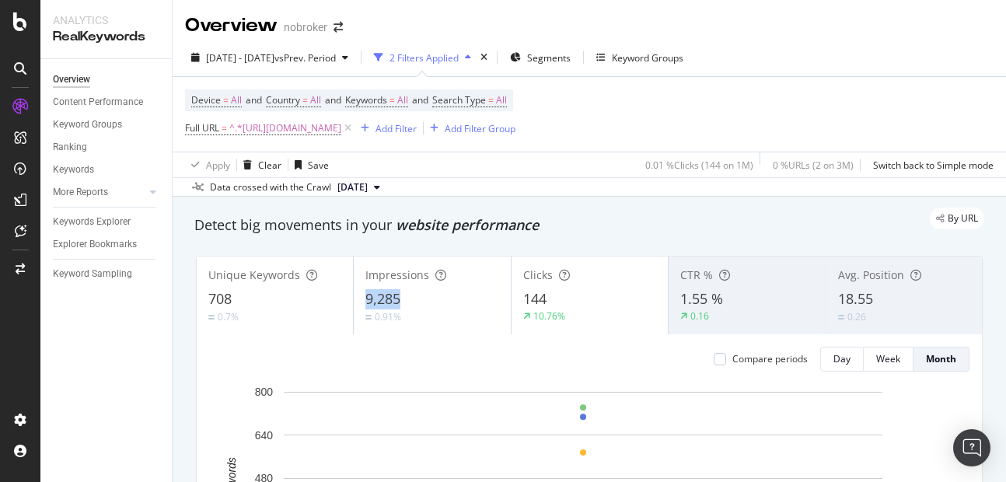
copy span "9,285"
drag, startPoint x: 355, startPoint y: 295, endPoint x: 451, endPoint y: 302, distance: 95.8
click at [451, 302] on div "Impressions 9,285 0.91%" at bounding box center [432, 295] width 156 height 70
